Goal: Task Accomplishment & Management: Use online tool/utility

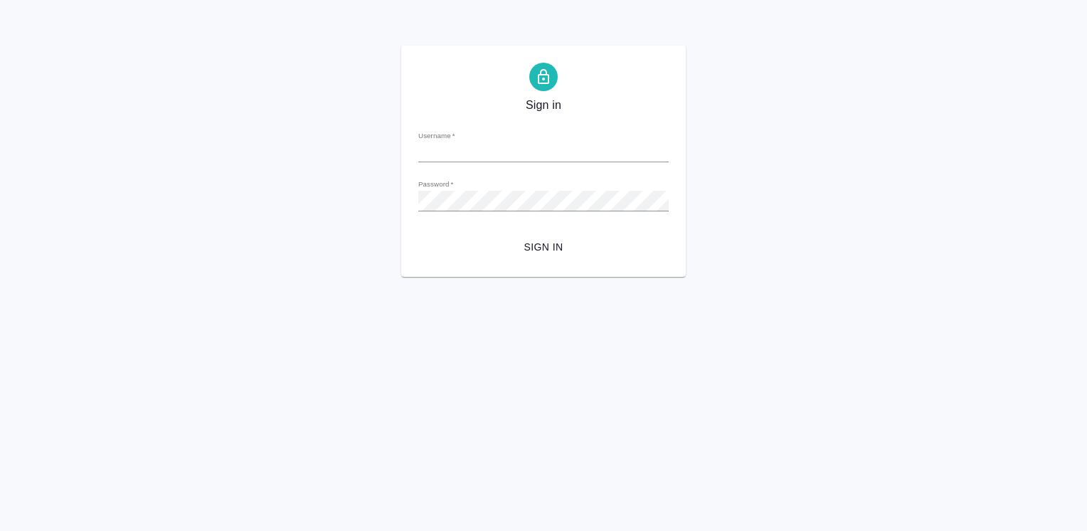
type input "i.efremova@awatera.com"
click at [538, 245] on span "Sign in" at bounding box center [544, 247] width 228 height 18
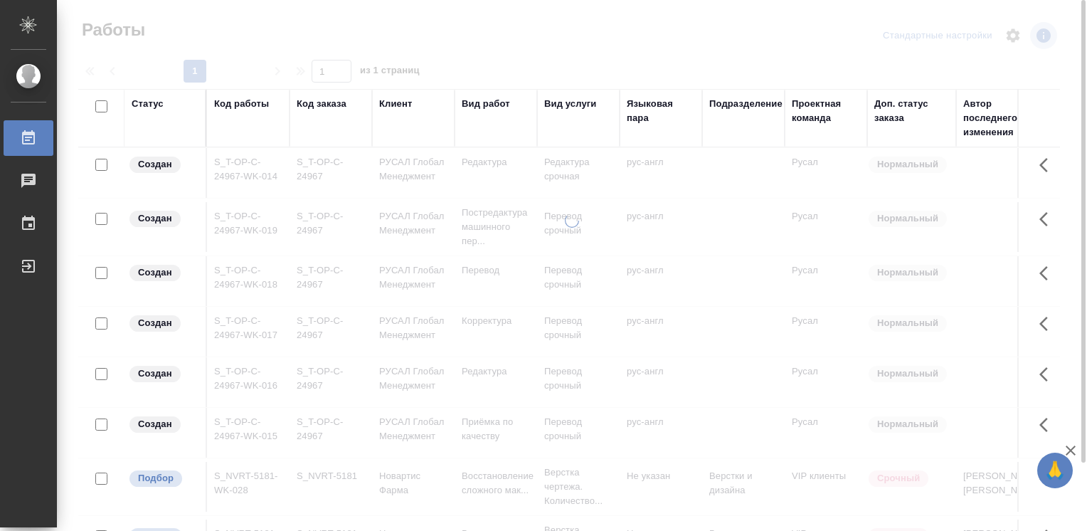
click at [236, 104] on div "Код работы" at bounding box center [241, 104] width 55 height 14
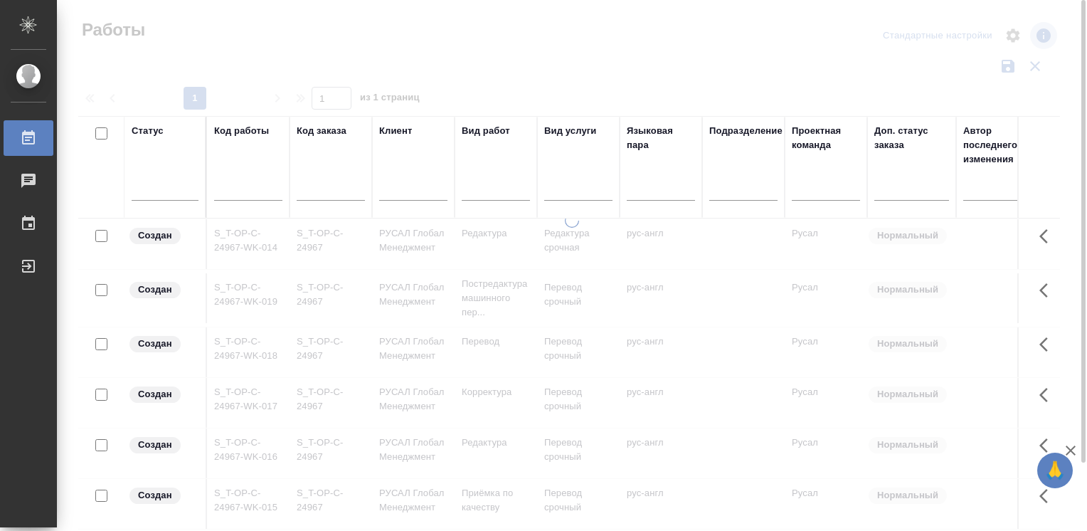
click at [238, 184] on input "text" at bounding box center [248, 191] width 68 height 18
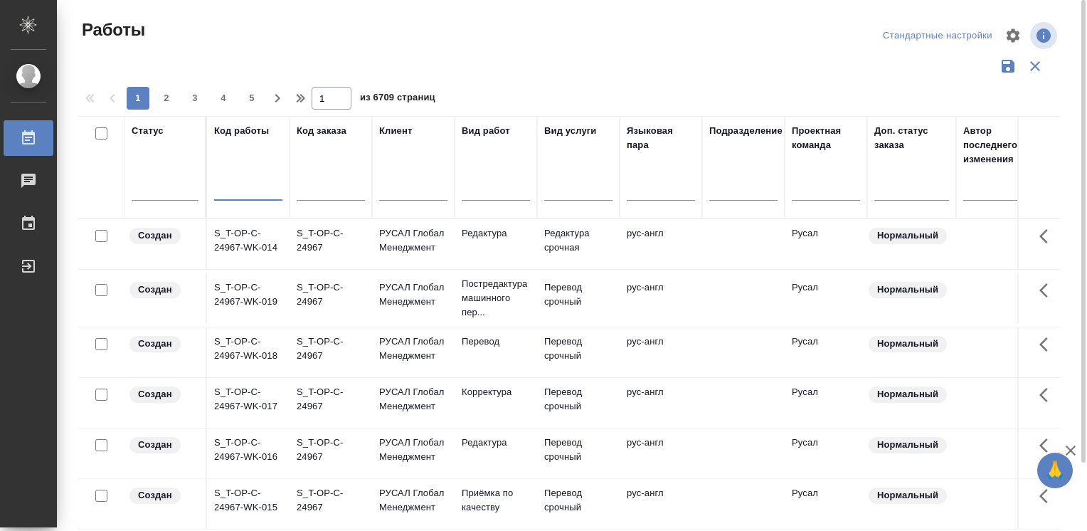
paste input "S_BUH-378"
type input "S_BUH-378"
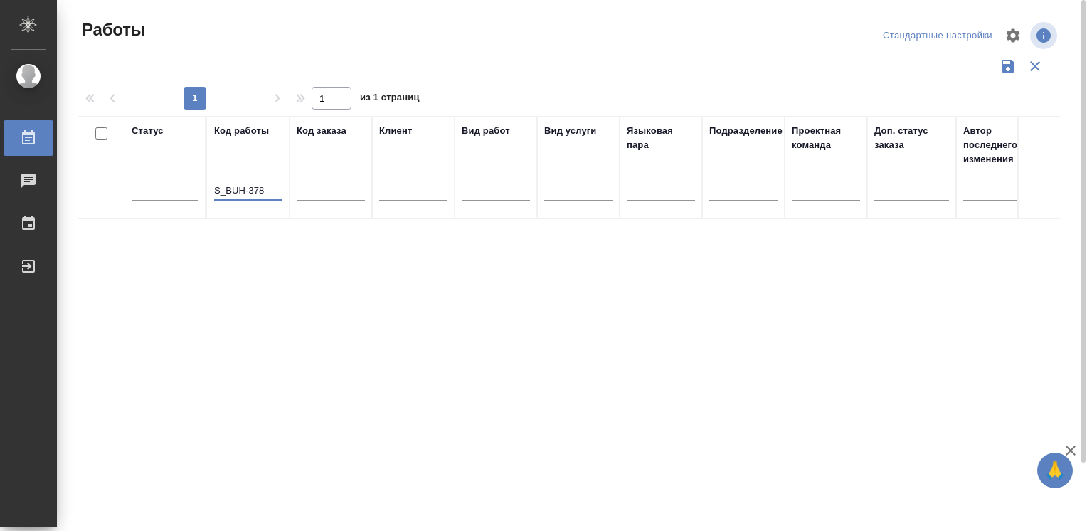
click at [265, 187] on input "S_BUH-378" at bounding box center [248, 191] width 68 height 18
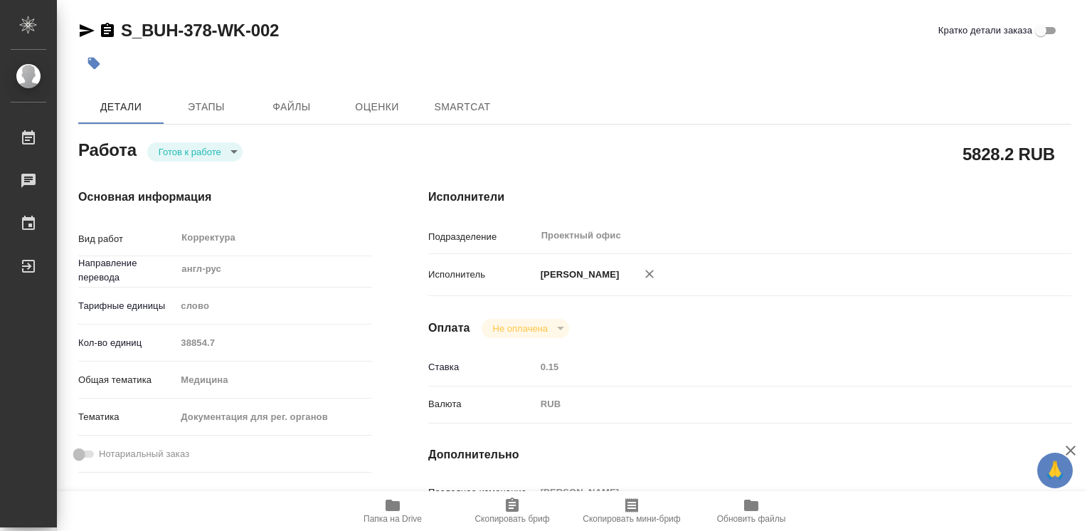
type textarea "x"
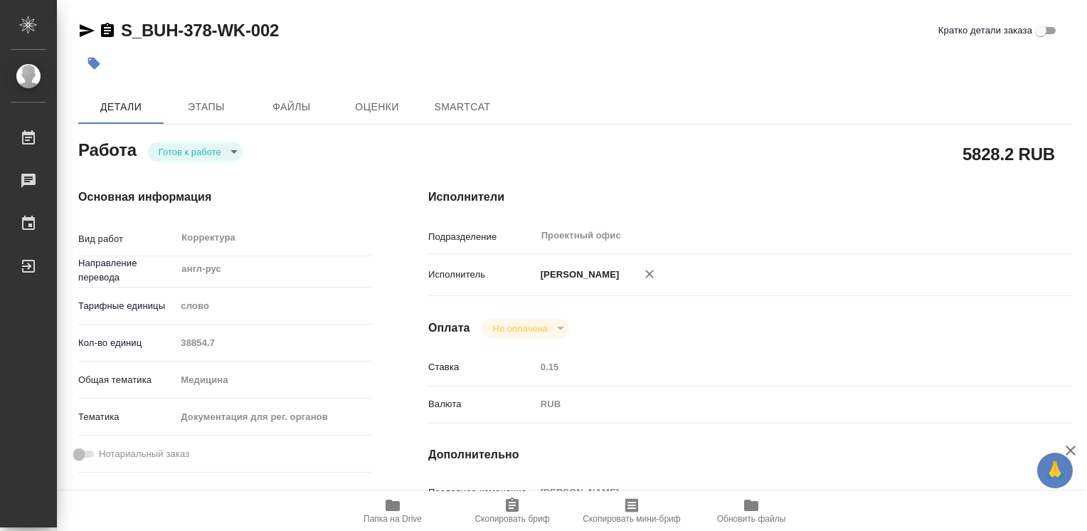
type textarea "x"
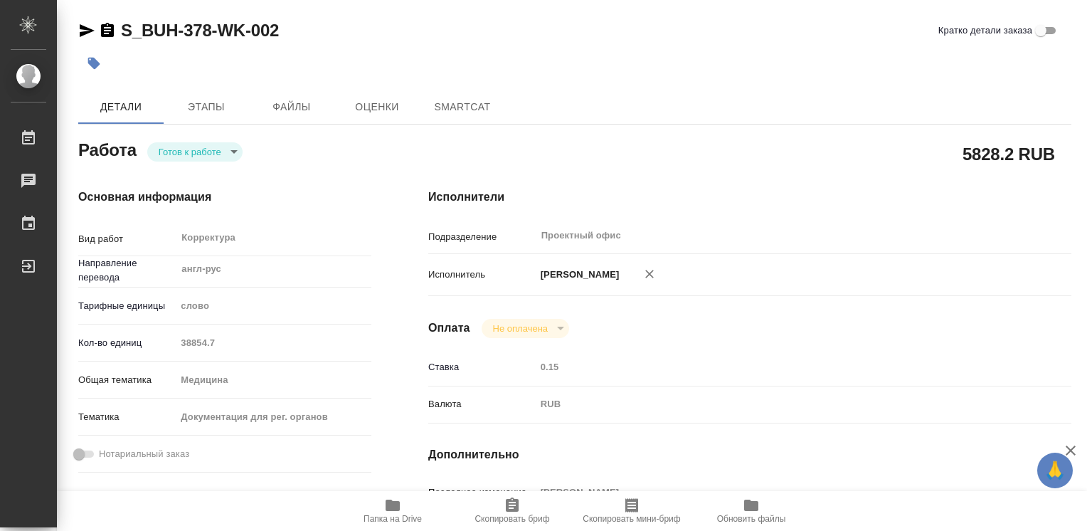
type textarea "x"
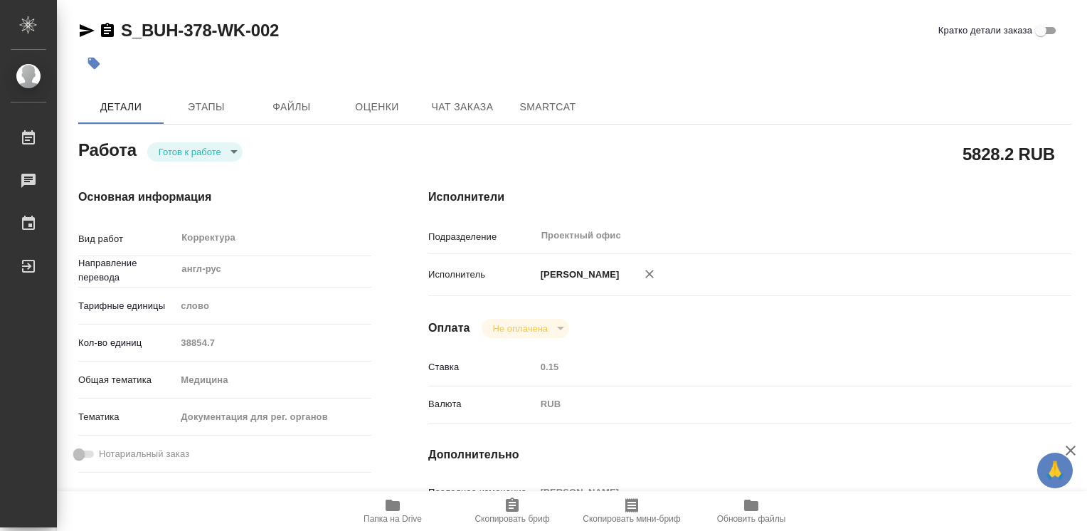
type textarea "x"
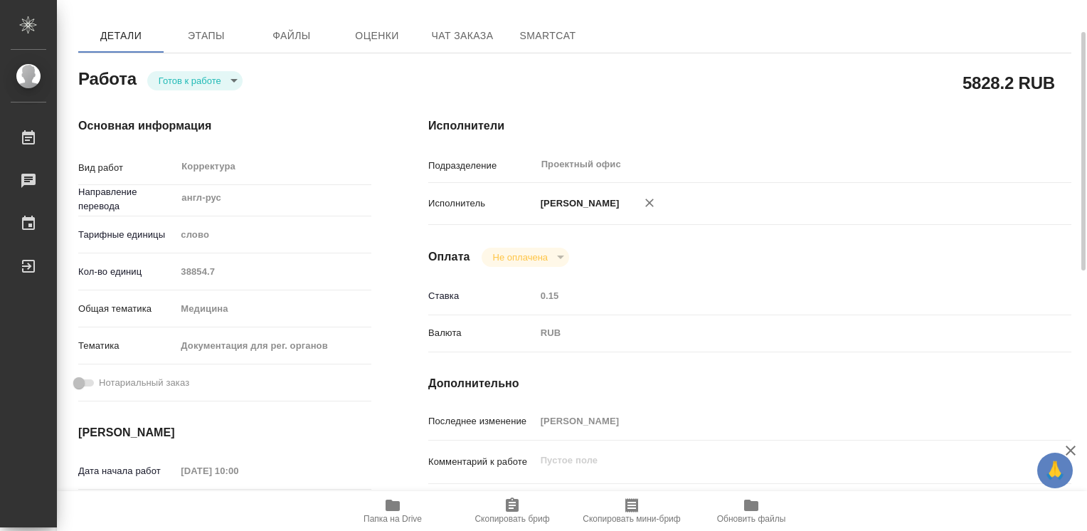
type textarea "x"
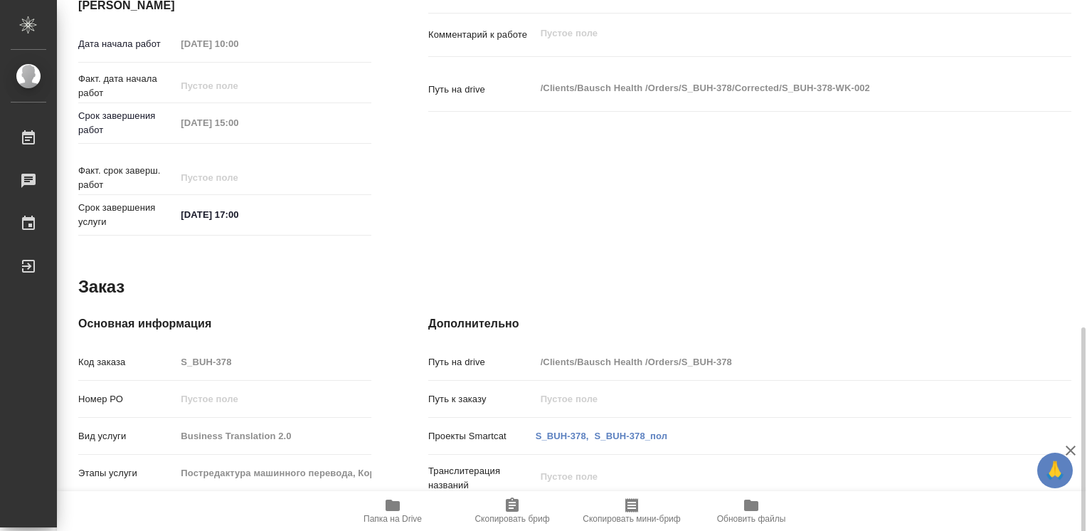
scroll to position [640, 0]
